Goal: Task Accomplishment & Management: Manage account settings

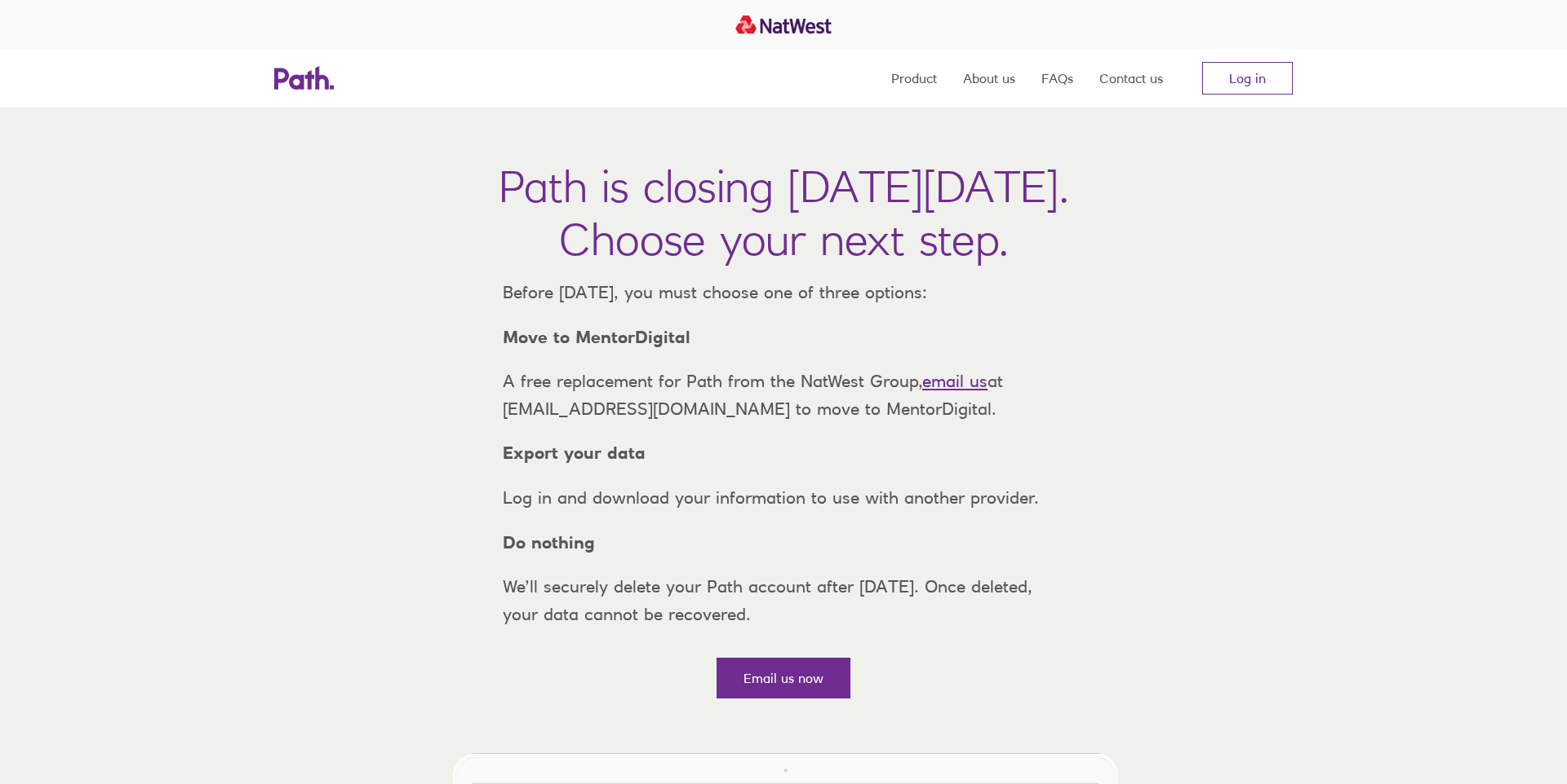
click at [526, 189] on h1 "Path is closing on Thursday, 6 November 2025. Choose your next step." at bounding box center [784, 212] width 570 height 106
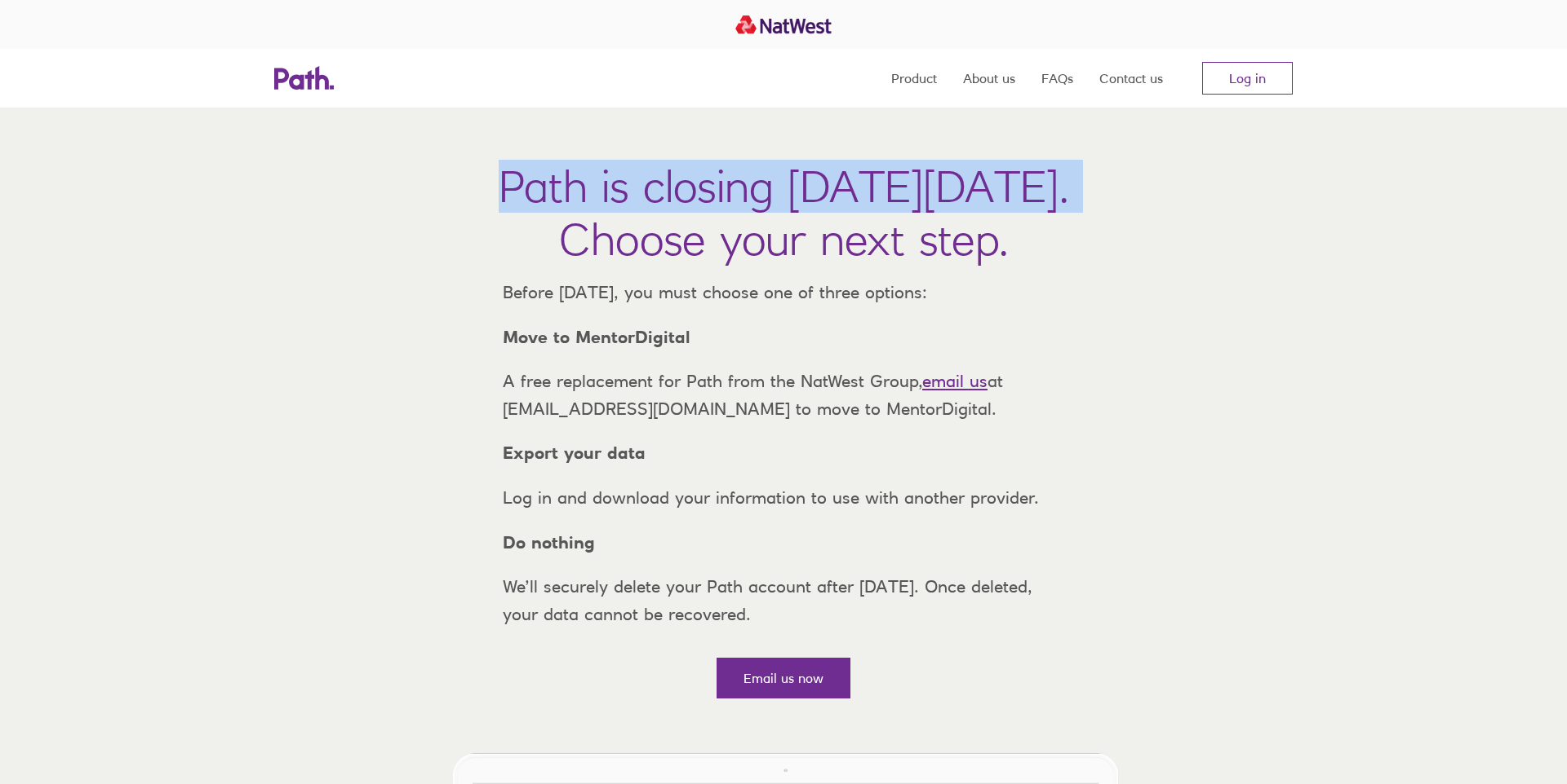
click at [526, 189] on h1 "Path is closing on Thursday, 6 November 2025. Choose your next step." at bounding box center [784, 212] width 570 height 106
click at [1261, 78] on link "Log in" at bounding box center [1247, 78] width 91 height 33
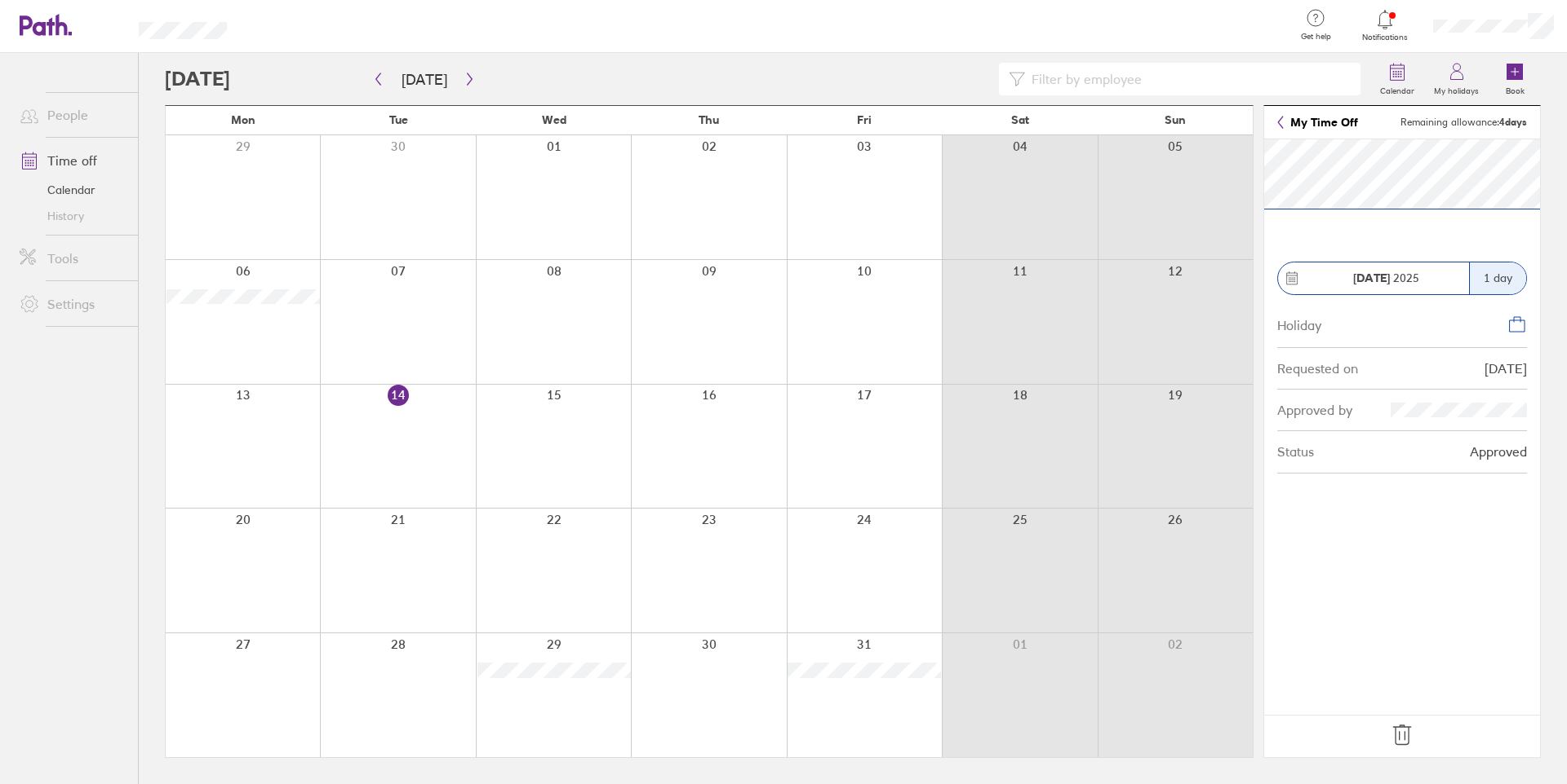
click at [1403, 736] on icon at bounding box center [1401, 736] width 17 height 20
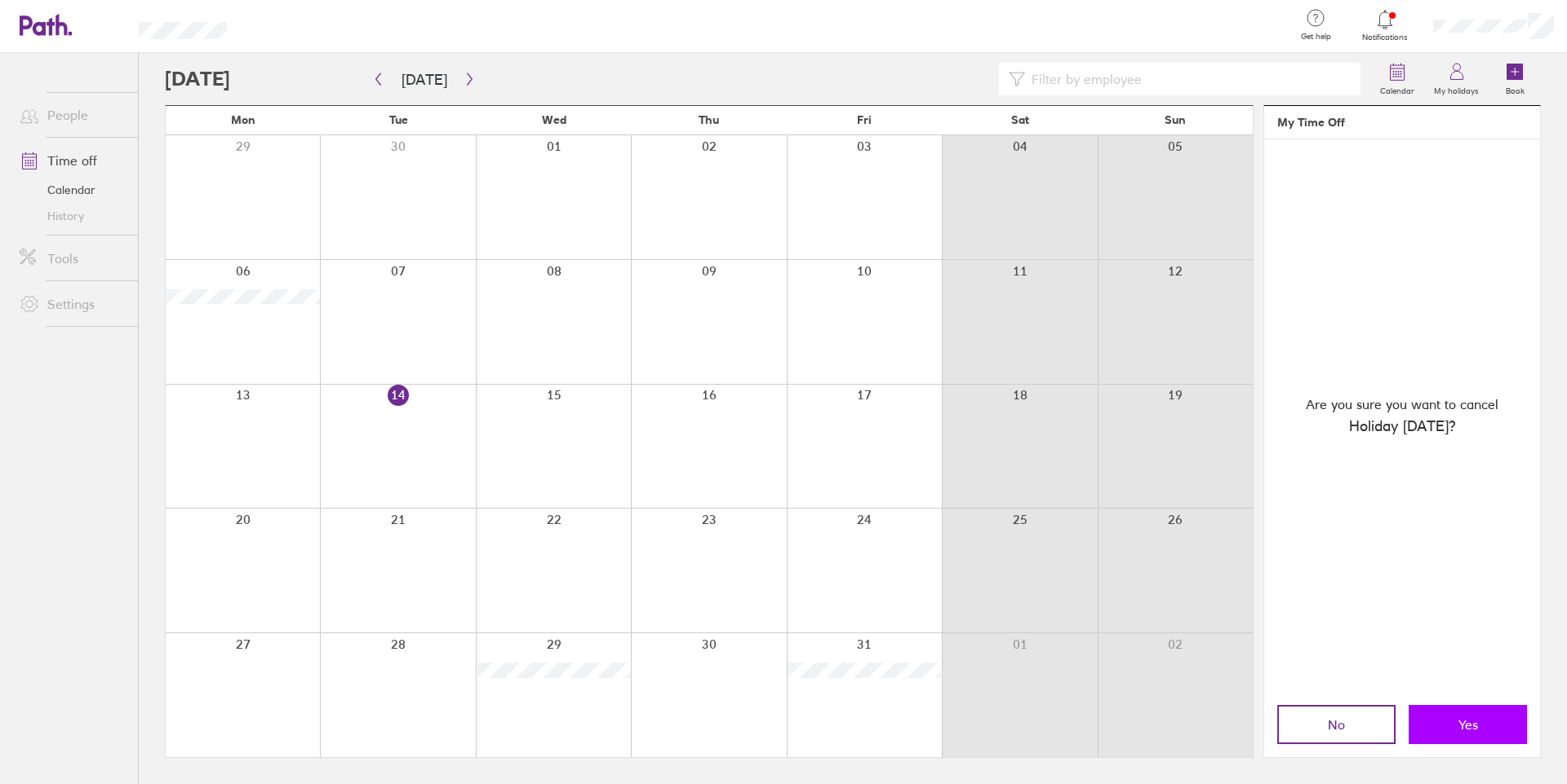
click at [1451, 724] on button "Yes" at bounding box center [1467, 724] width 119 height 39
